Goal: Task Accomplishment & Management: Manage account settings

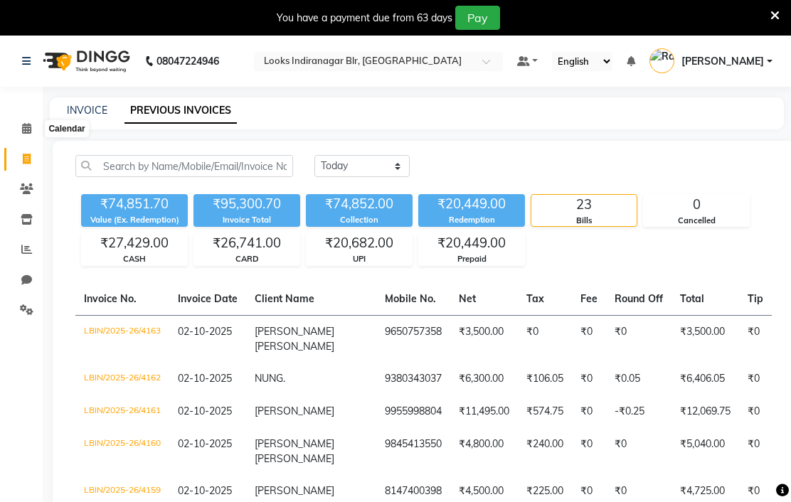
click at [37, 121] on span at bounding box center [26, 129] width 25 height 16
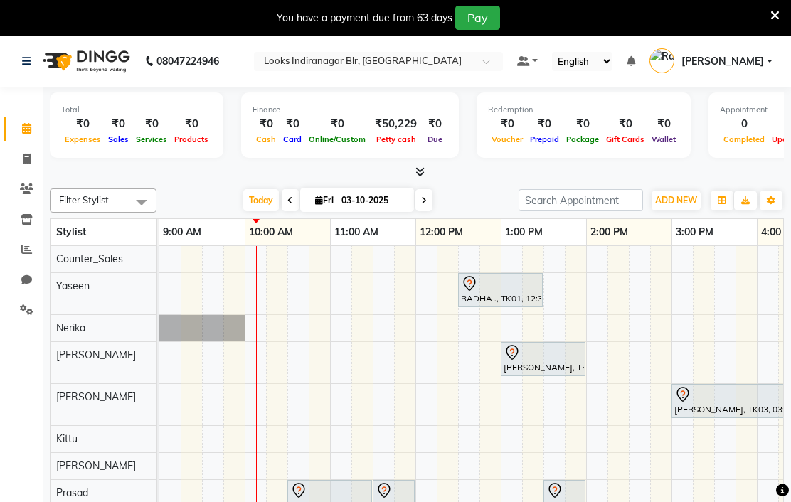
click at [468, 62] on input "text" at bounding box center [364, 63] width 206 height 14
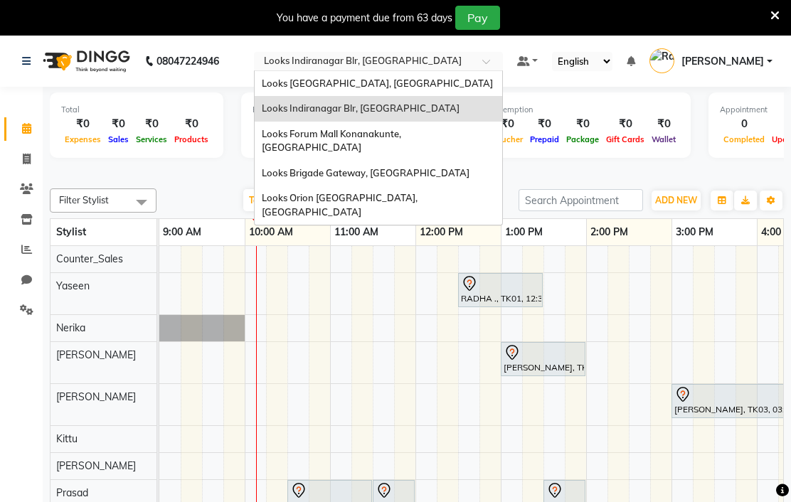
click at [490, 60] on nav "08047224946 Select Location × Looks Indiranagar Blr, Bengaluru Looks Vega City,…" at bounding box center [395, 61] width 791 height 51
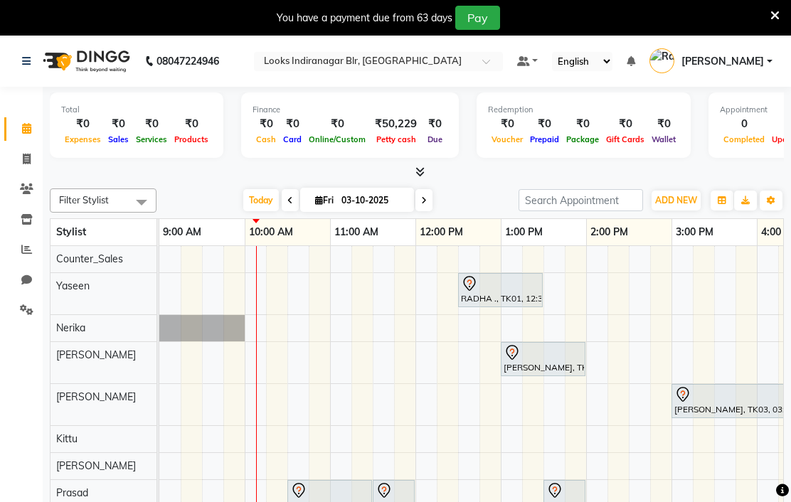
click at [419, 177] on icon at bounding box center [420, 172] width 9 height 11
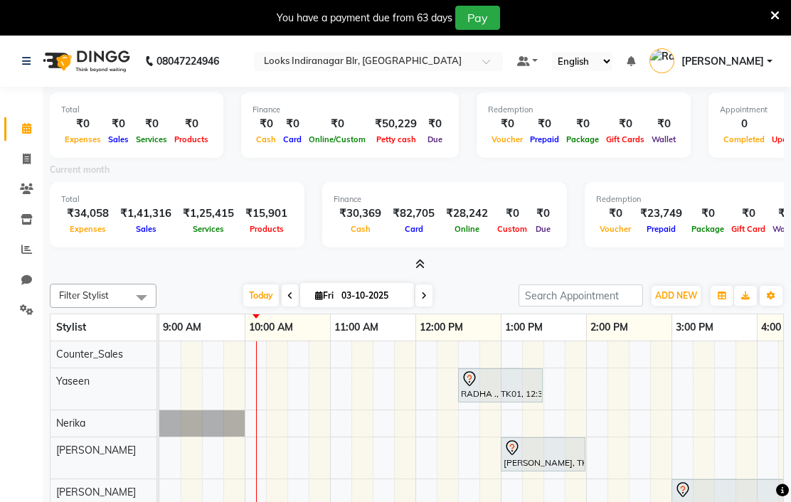
click at [468, 59] on input "text" at bounding box center [364, 63] width 206 height 14
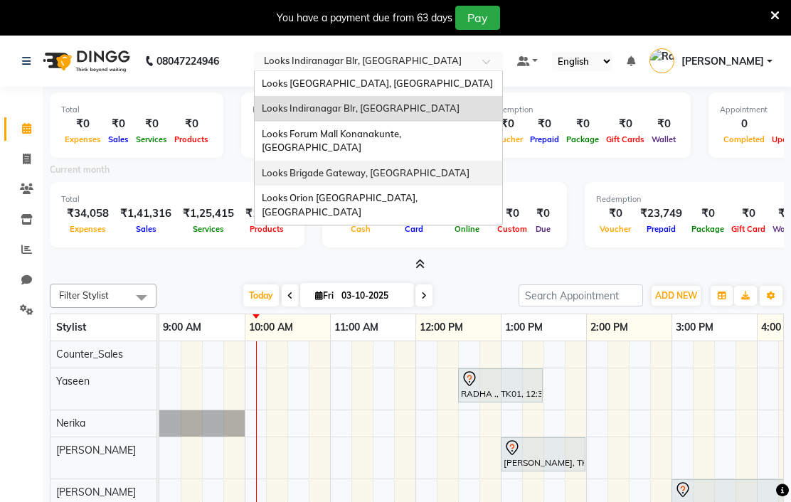
click at [470, 167] on span "Looks Brigade Gateway, Bengaluru" at bounding box center [366, 172] width 208 height 11
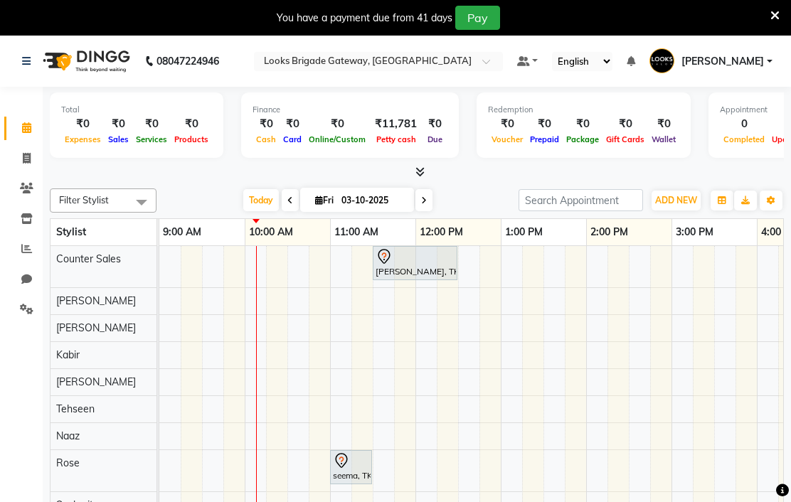
click at [410, 180] on span at bounding box center [417, 172] width 15 height 15
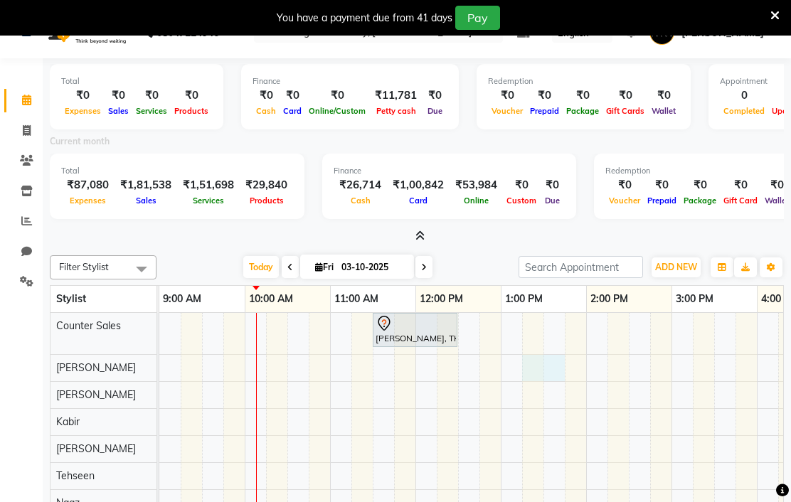
scroll to position [28, 0]
click at [418, 242] on icon at bounding box center [420, 236] width 9 height 11
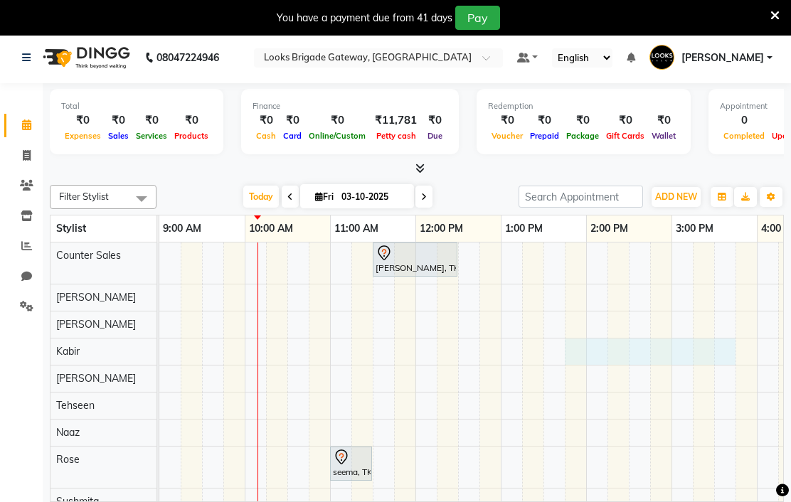
scroll to position [0, 0]
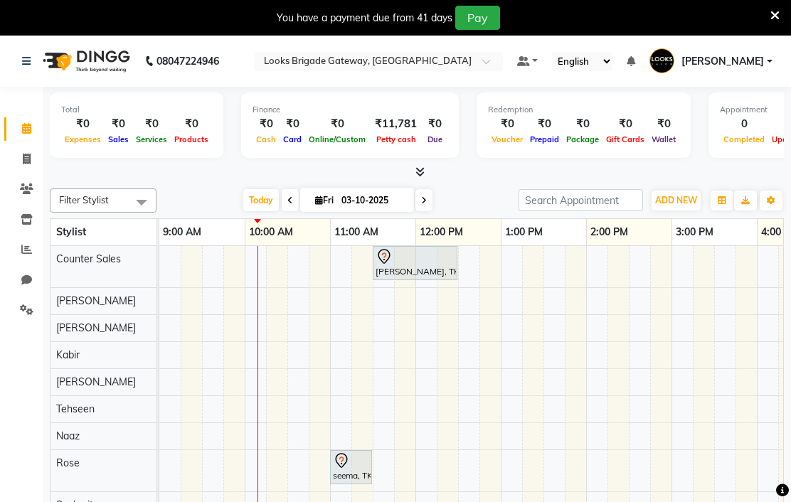
click at [503, 58] on div at bounding box center [378, 63] width 249 height 14
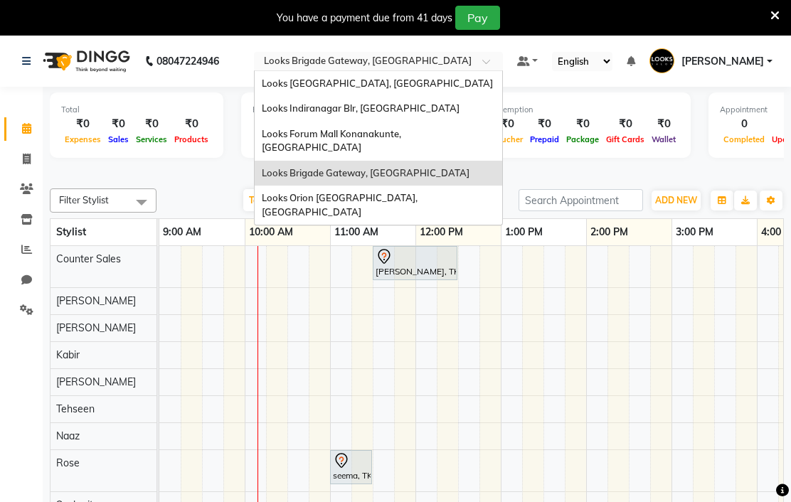
click at [460, 105] on span "Looks Indiranagar Blr, [GEOGRAPHIC_DATA]" at bounding box center [361, 107] width 198 height 11
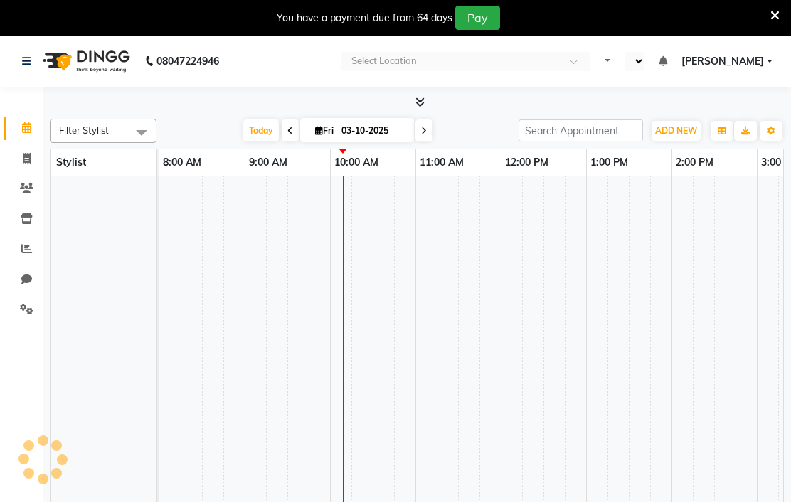
select select "en"
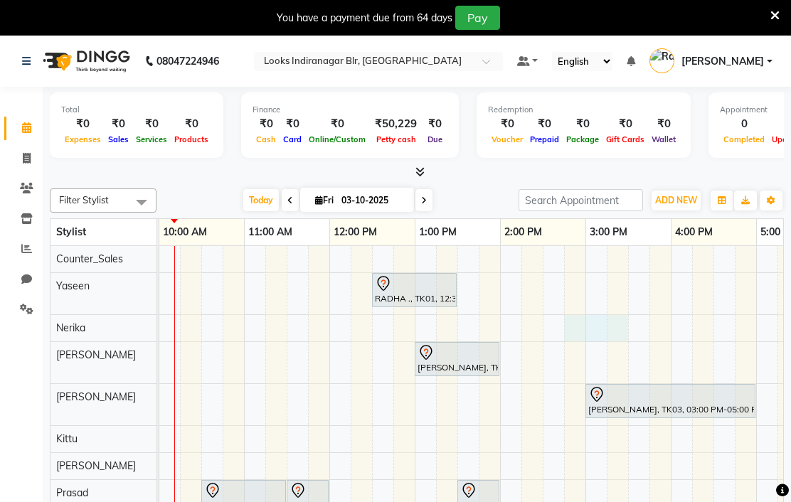
click at [468, 57] on input "text" at bounding box center [364, 63] width 206 height 14
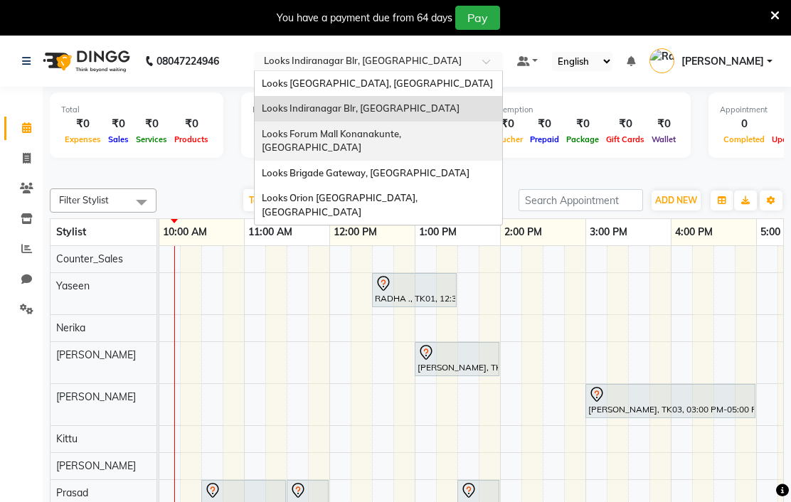
click at [403, 135] on span "Looks Forum Mall Konanakunte, Bengaluru" at bounding box center [333, 141] width 142 height 26
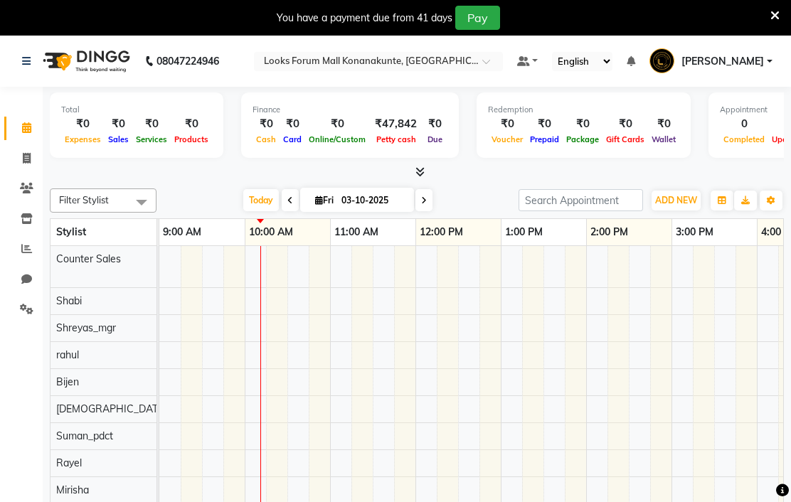
click at [418, 177] on icon at bounding box center [420, 172] width 9 height 11
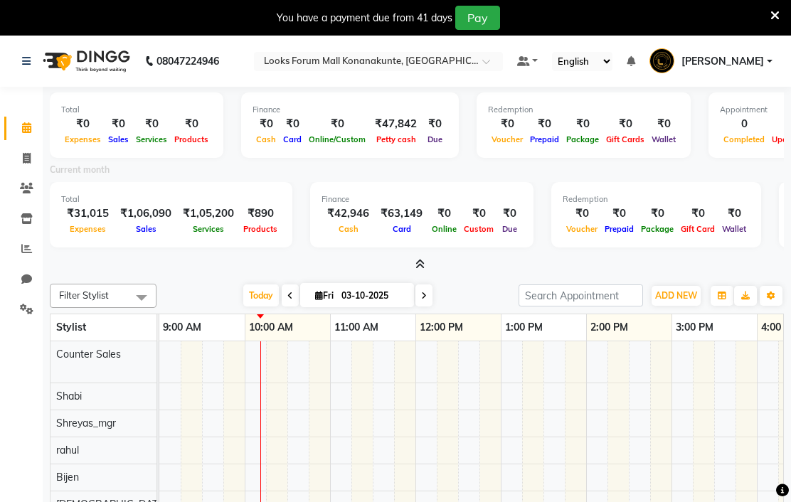
click at [503, 66] on div at bounding box center [378, 63] width 249 height 14
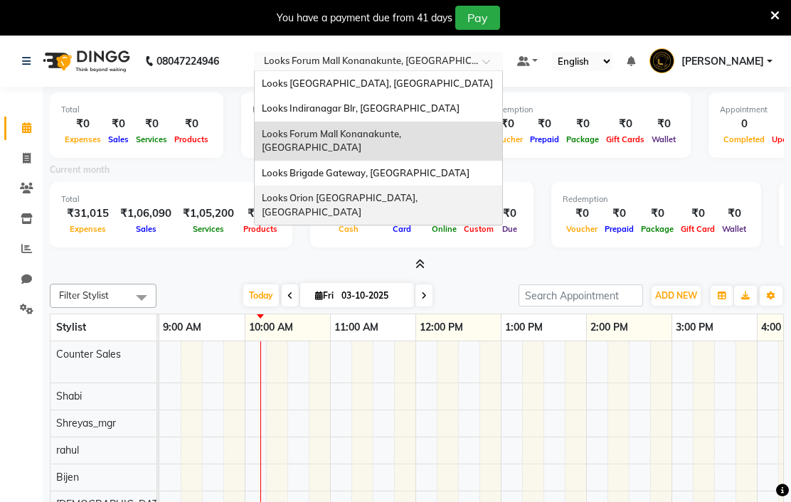
click at [420, 192] on span "Looks Orion [GEOGRAPHIC_DATA], [GEOGRAPHIC_DATA]" at bounding box center [341, 205] width 158 height 26
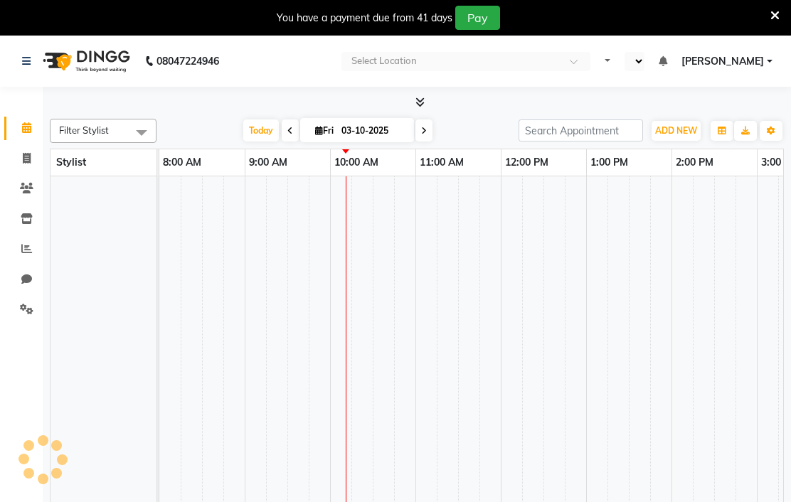
select select "en"
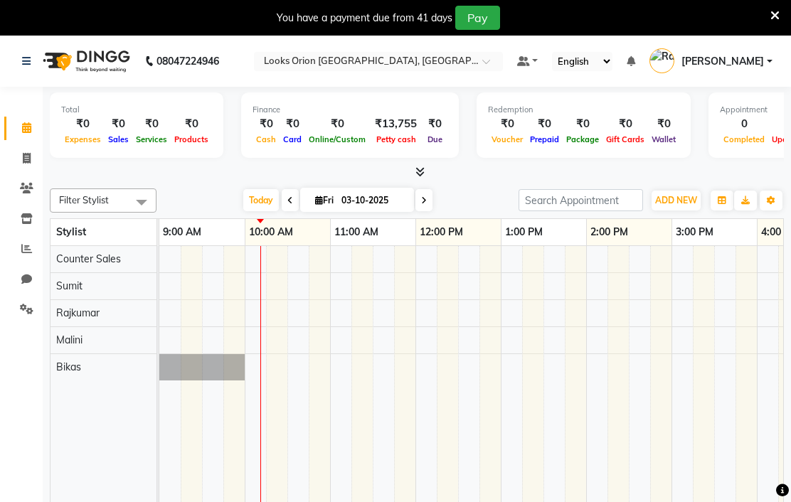
click at [413, 180] on span at bounding box center [417, 172] width 15 height 15
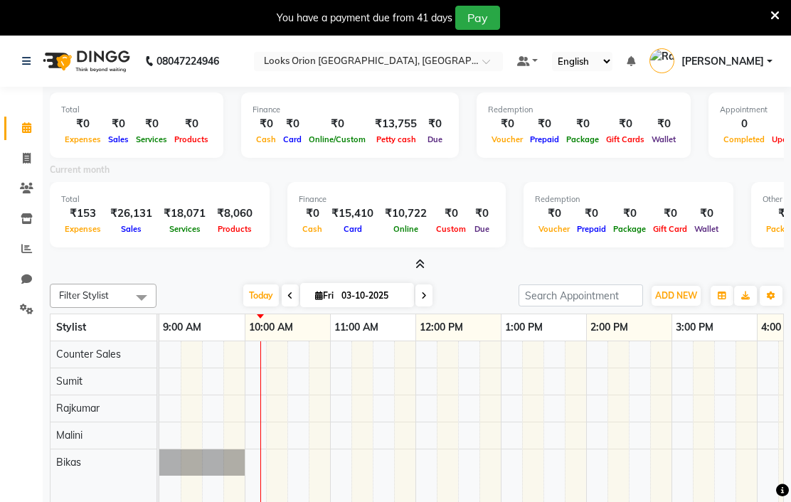
click at [503, 63] on div at bounding box center [378, 63] width 249 height 14
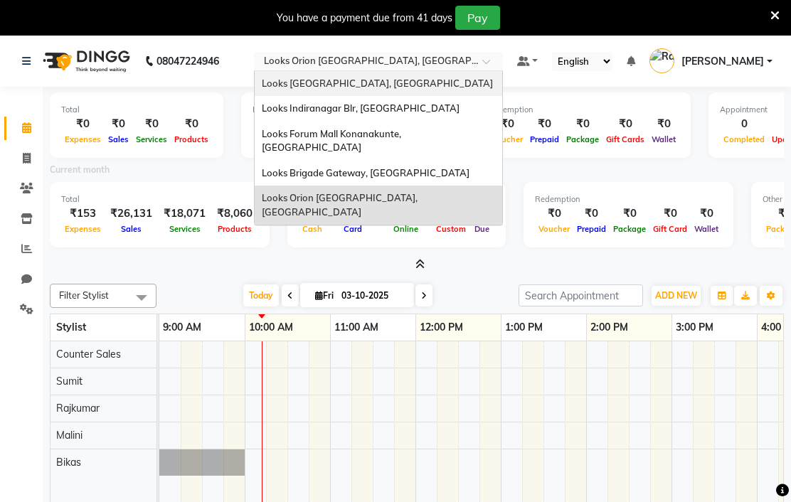
click at [493, 83] on span "Looks [GEOGRAPHIC_DATA], [GEOGRAPHIC_DATA]" at bounding box center [377, 83] width 231 height 11
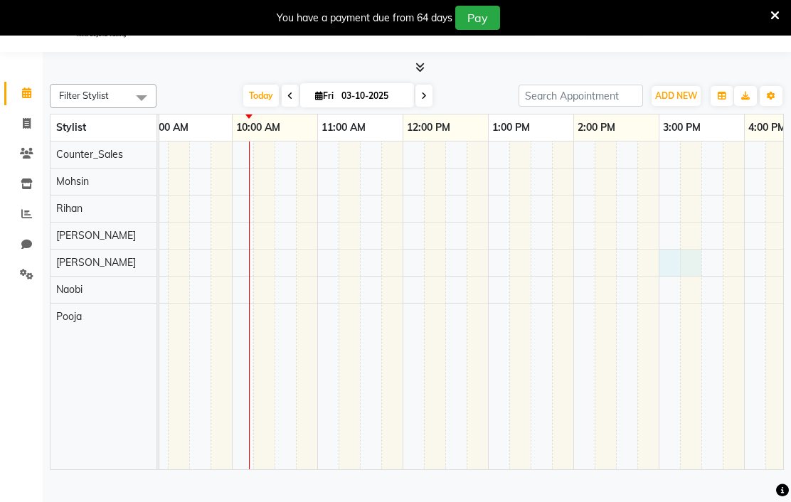
scroll to position [36, 0]
click at [762, 19] on div "You have a payment due from 64 days Pay" at bounding box center [388, 18] width 765 height 24
click at [772, 17] on icon at bounding box center [775, 15] width 9 height 13
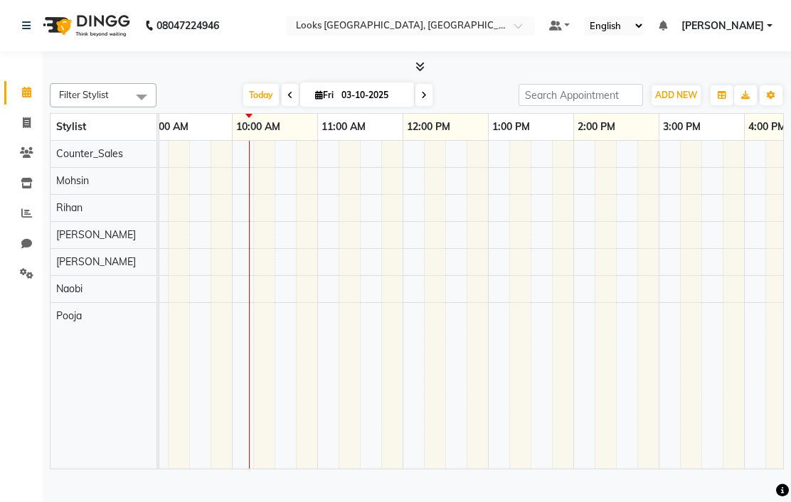
click at [500, 26] on input "text" at bounding box center [396, 27] width 206 height 14
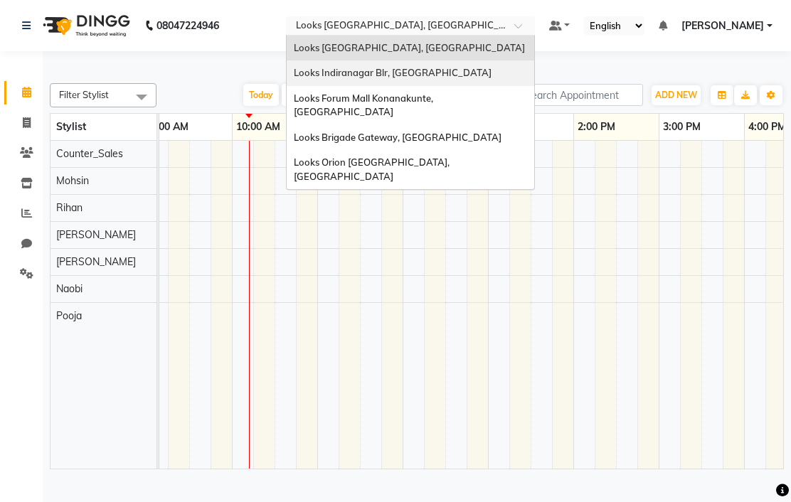
click at [492, 70] on span "Looks Indiranagar Blr, [GEOGRAPHIC_DATA]" at bounding box center [393, 72] width 198 height 11
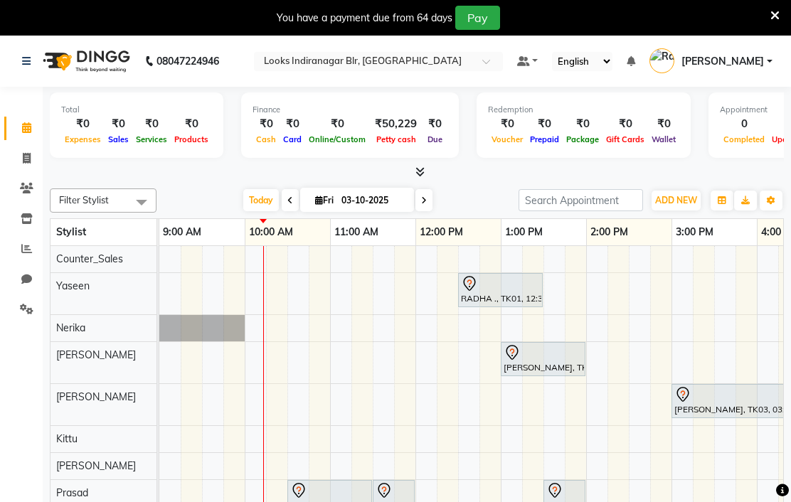
click at [413, 180] on span at bounding box center [417, 172] width 15 height 15
